Goal: Task Accomplishment & Management: Use online tool/utility

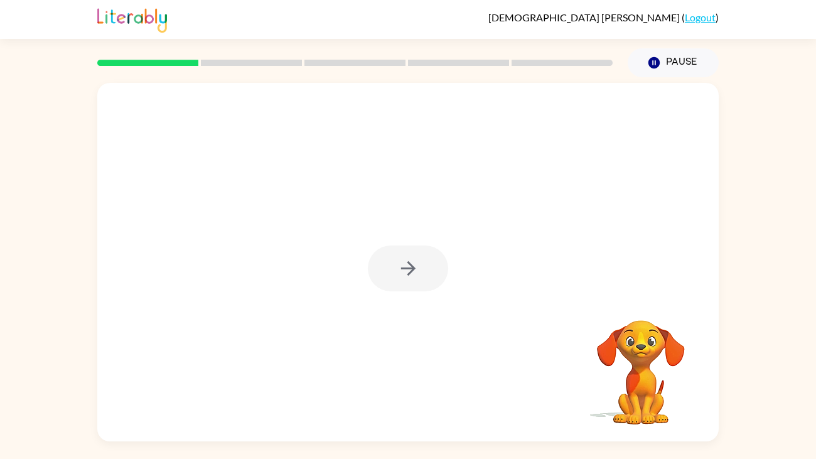
click at [427, 287] on div at bounding box center [408, 268] width 80 height 46
click at [418, 270] on icon "button" at bounding box center [408, 268] width 22 height 22
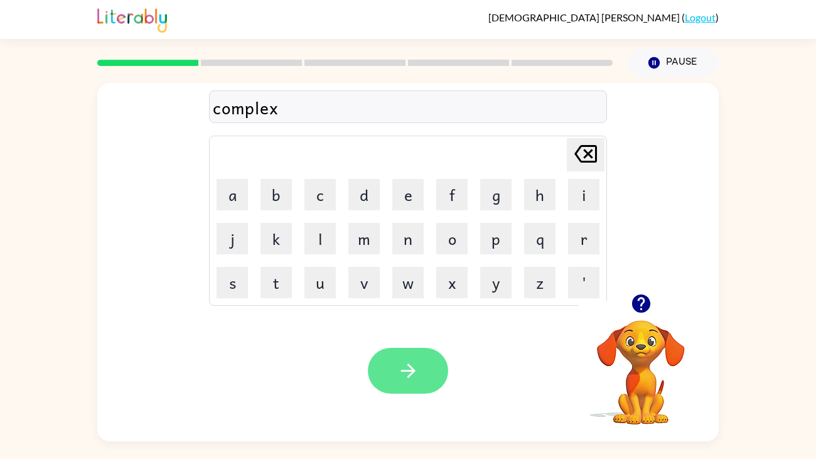
click at [396, 383] on button "button" at bounding box center [408, 371] width 80 height 46
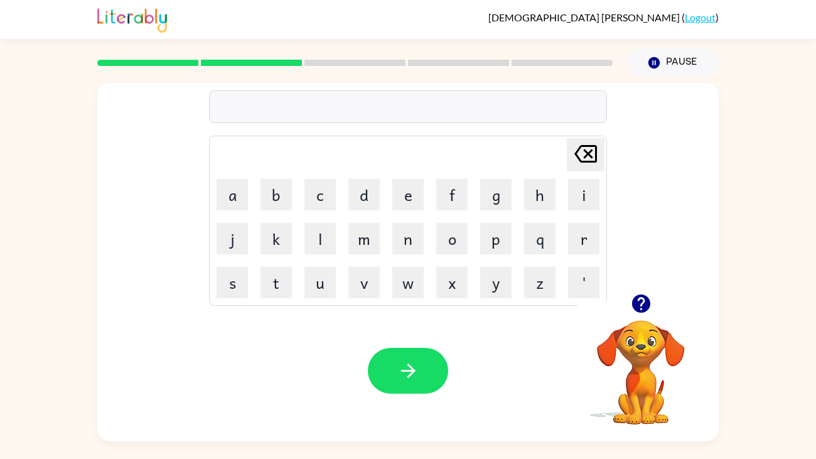
click at [650, 312] on icon "button" at bounding box center [641, 303] width 22 height 22
click at [416, 376] on icon "button" at bounding box center [408, 371] width 22 height 22
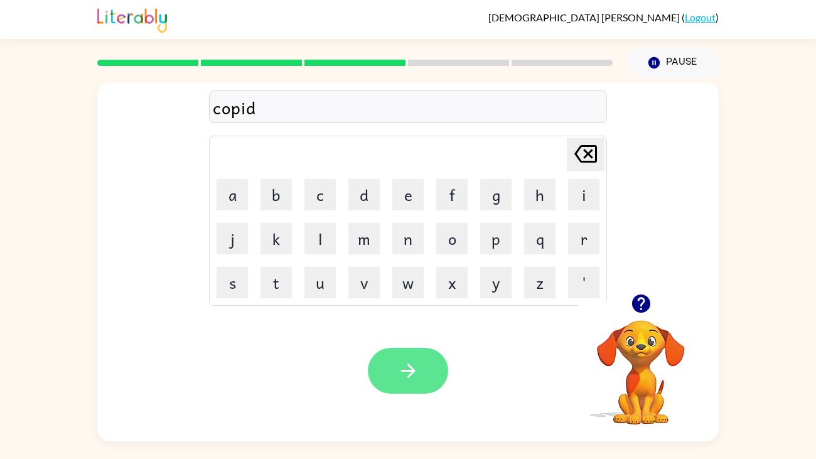
click at [418, 370] on icon "button" at bounding box center [408, 371] width 22 height 22
click at [417, 382] on button "button" at bounding box center [408, 371] width 80 height 46
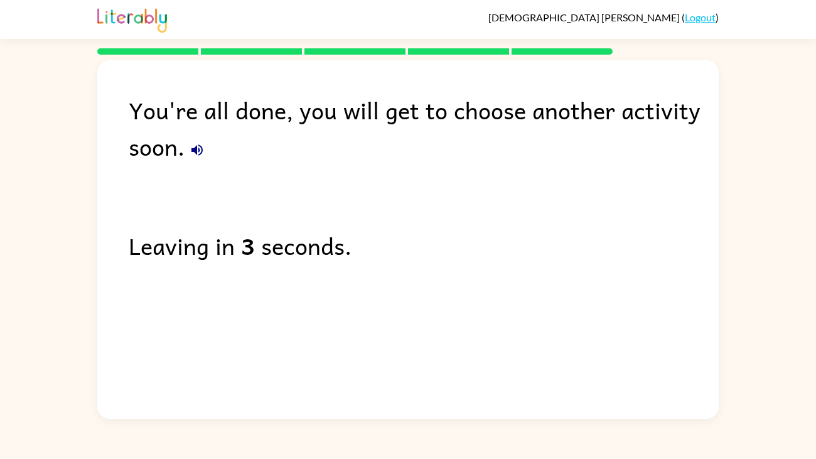
click at [207, 143] on button "button" at bounding box center [196, 149] width 25 height 25
click at [198, 156] on icon "button" at bounding box center [196, 149] width 15 height 15
click at [198, 155] on icon "button" at bounding box center [196, 149] width 11 height 11
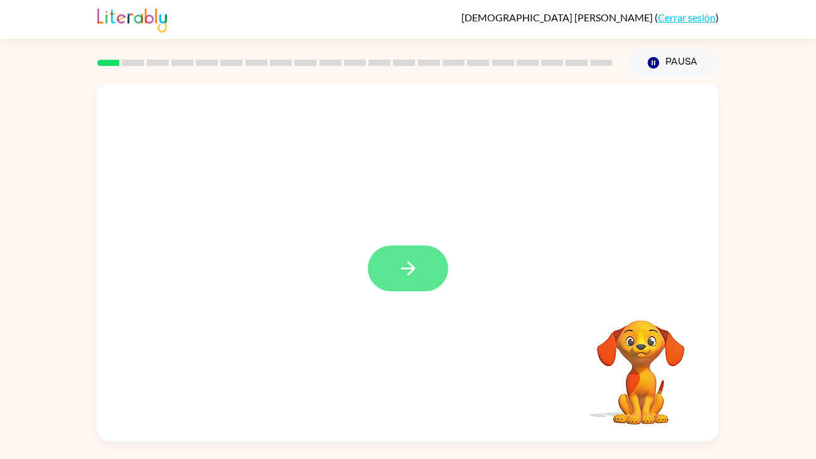
click at [412, 262] on icon "button" at bounding box center [408, 268] width 22 height 22
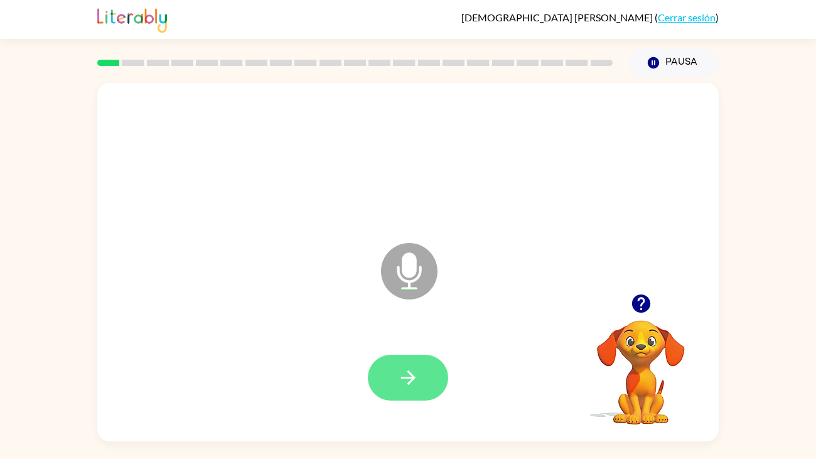
click at [431, 364] on button "button" at bounding box center [408, 377] width 80 height 46
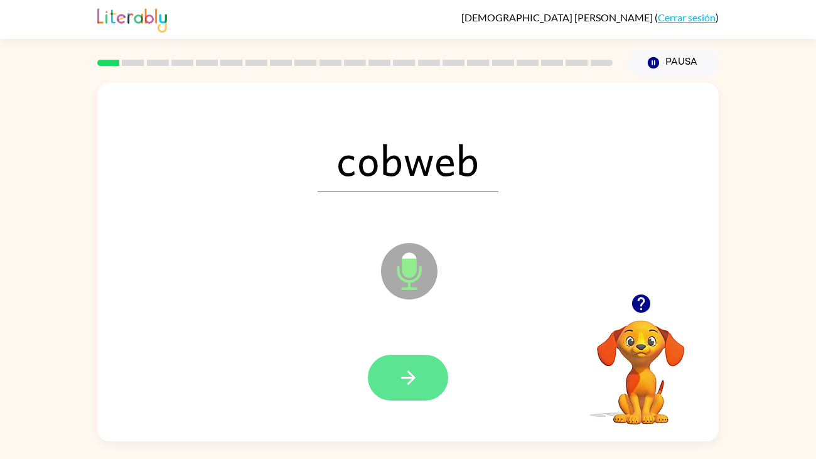
click at [429, 378] on button "button" at bounding box center [408, 377] width 80 height 46
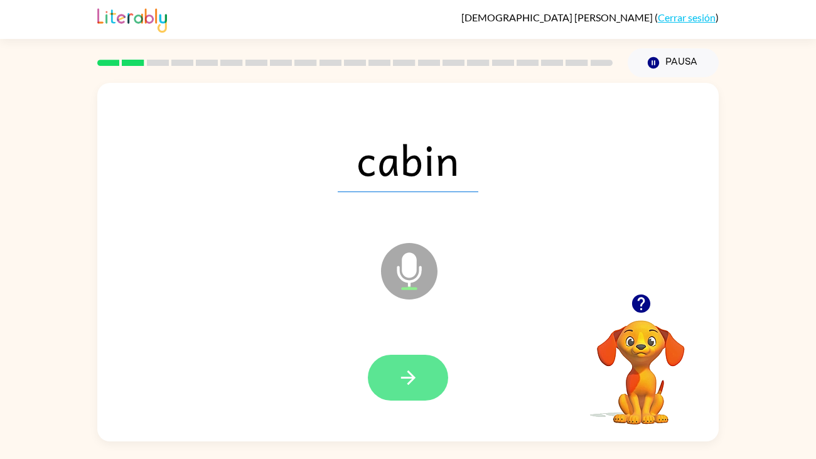
click at [399, 380] on icon "button" at bounding box center [408, 377] width 22 height 22
click at [419, 386] on button "button" at bounding box center [408, 377] width 80 height 46
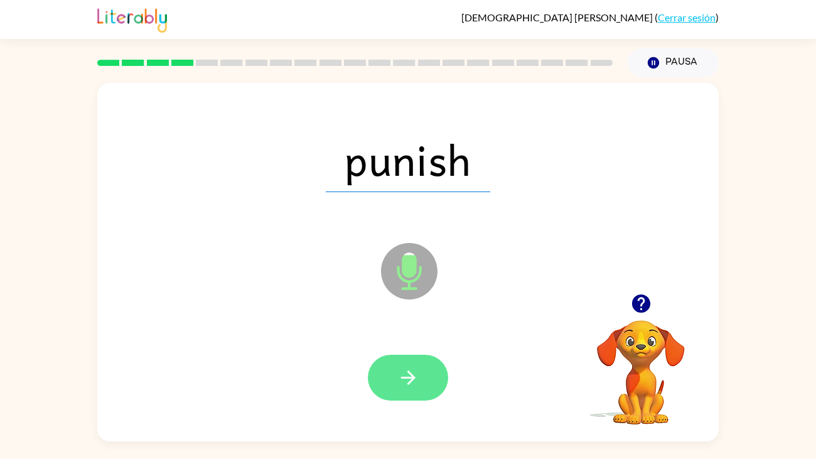
click at [422, 371] on button "button" at bounding box center [408, 377] width 80 height 46
click at [429, 386] on button "button" at bounding box center [408, 377] width 80 height 46
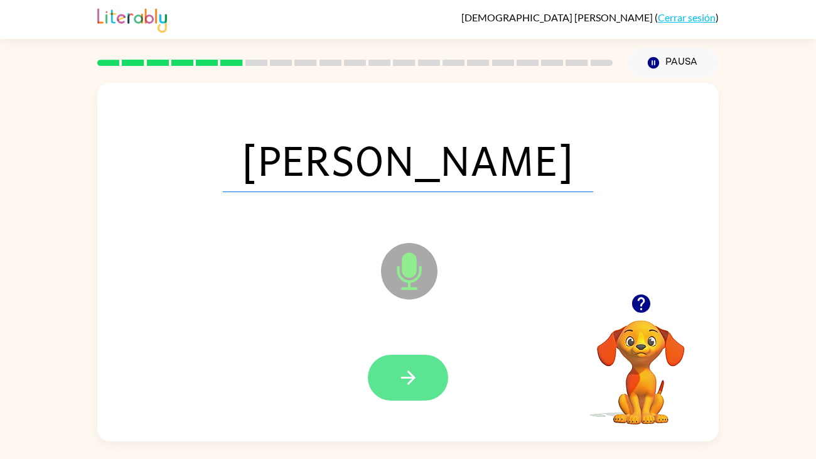
click at [400, 376] on icon "button" at bounding box center [408, 377] width 22 height 22
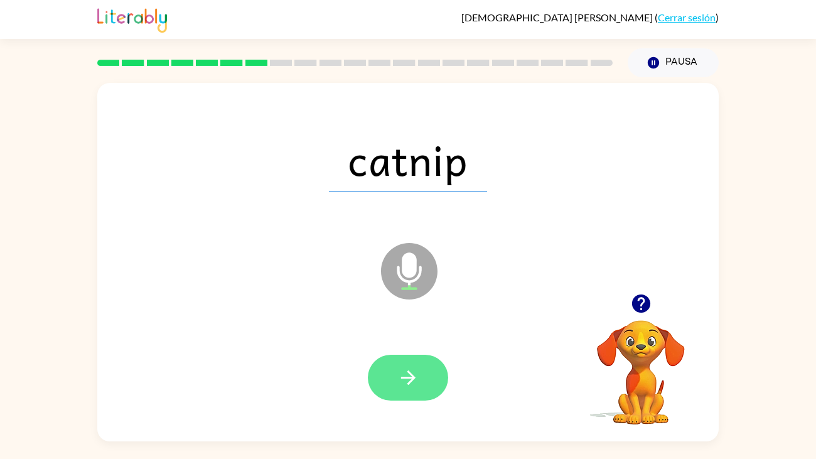
click at [418, 365] on button "button" at bounding box center [408, 377] width 80 height 46
click at [429, 378] on button "button" at bounding box center [408, 377] width 80 height 46
click at [403, 382] on icon "button" at bounding box center [408, 377] width 22 height 22
click at [386, 378] on button "button" at bounding box center [408, 377] width 80 height 46
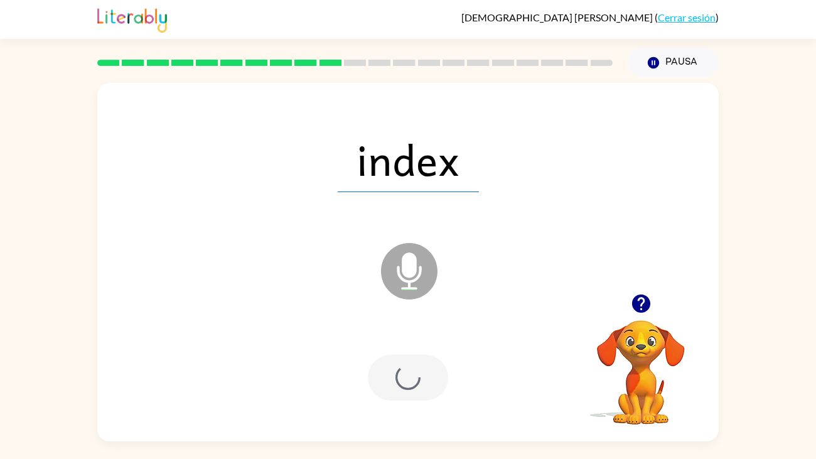
click at [402, 388] on div at bounding box center [408, 377] width 80 height 46
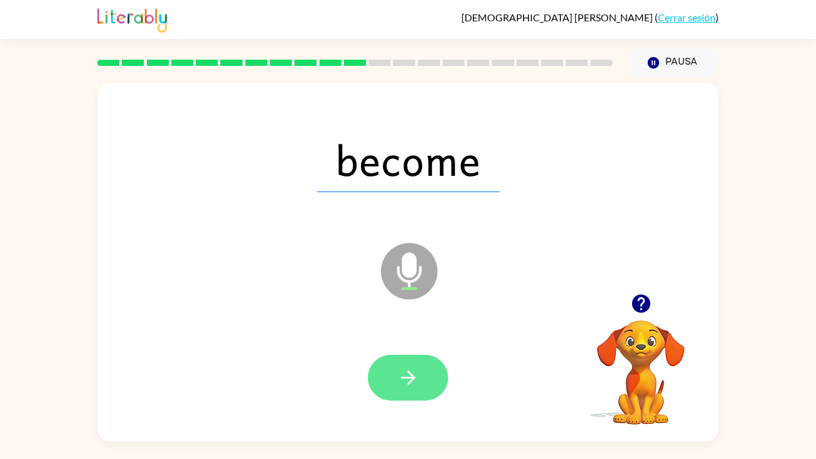
click at [427, 383] on button "button" at bounding box center [408, 377] width 80 height 46
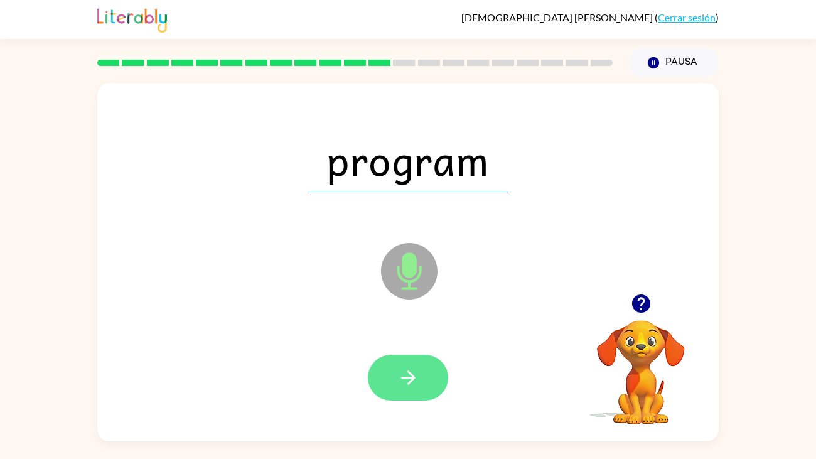
click at [399, 370] on icon "button" at bounding box center [408, 377] width 22 height 22
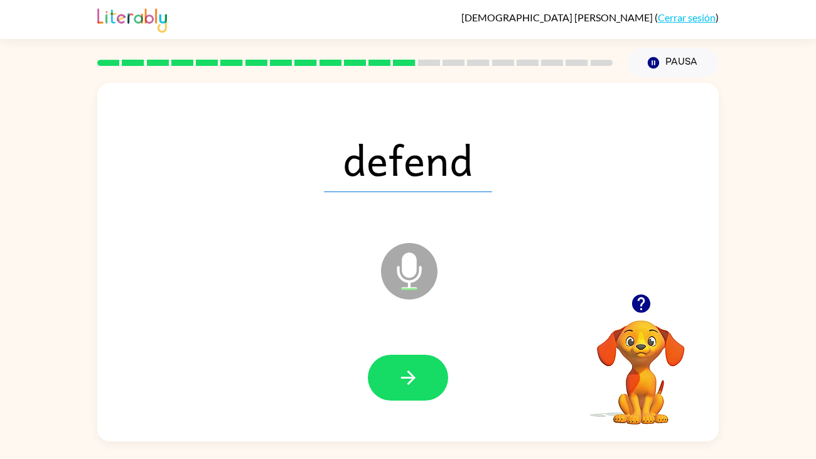
click at [688, 161] on div "defend" at bounding box center [408, 159] width 596 height 103
click at [437, 369] on button "button" at bounding box center [408, 377] width 80 height 46
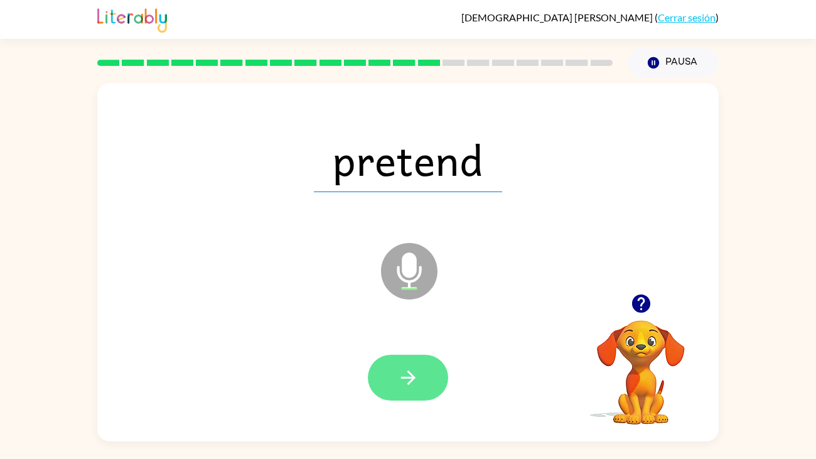
click at [432, 370] on button "button" at bounding box center [408, 377] width 80 height 46
click at [425, 375] on button "button" at bounding box center [408, 377] width 80 height 46
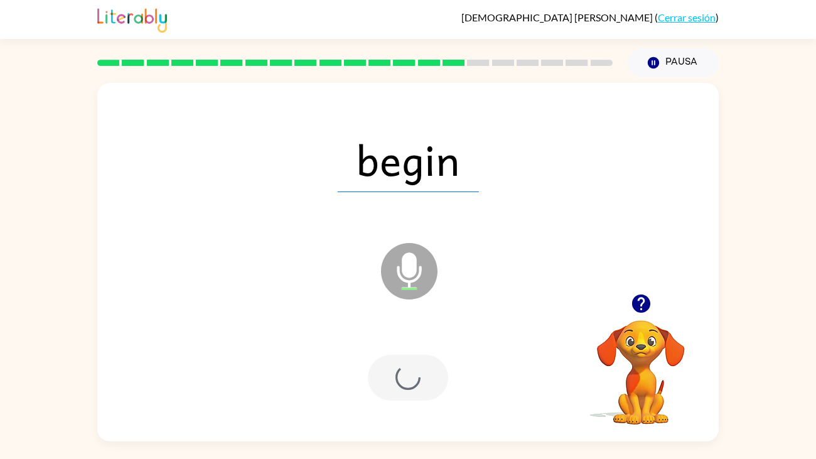
click at [436, 375] on div at bounding box center [408, 377] width 80 height 46
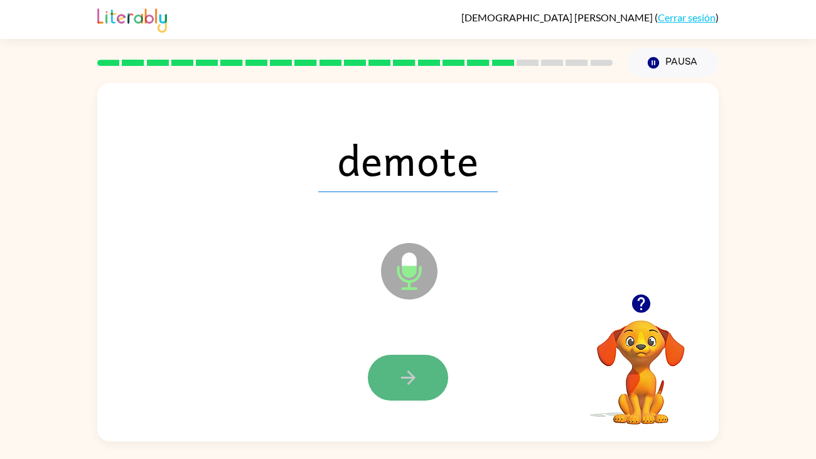
click at [412, 368] on icon "button" at bounding box center [408, 377] width 22 height 22
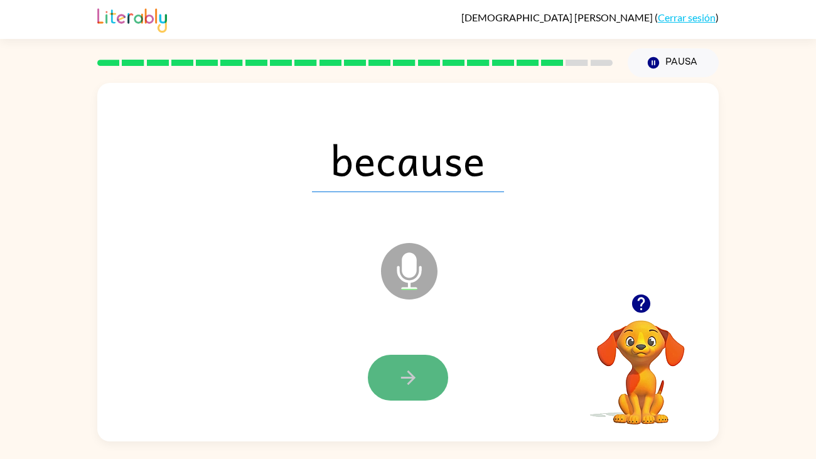
click at [421, 361] on button "button" at bounding box center [408, 377] width 80 height 46
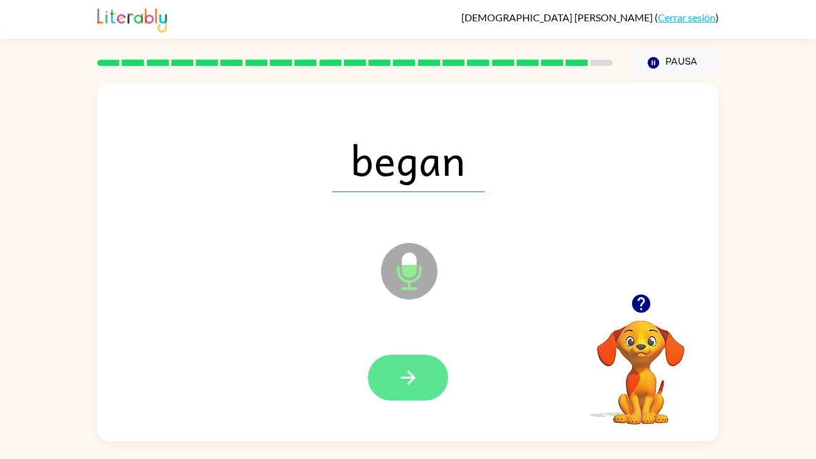
click at [418, 376] on icon "button" at bounding box center [408, 377] width 22 height 22
